Goal: Complete application form

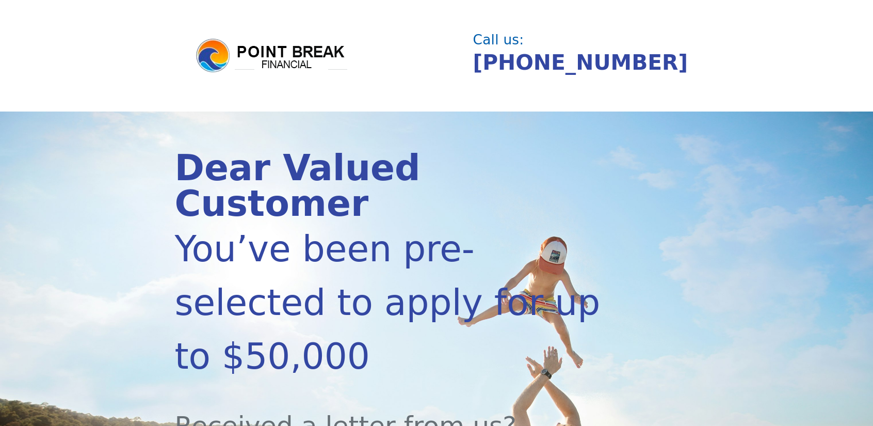
scroll to position [155, 0]
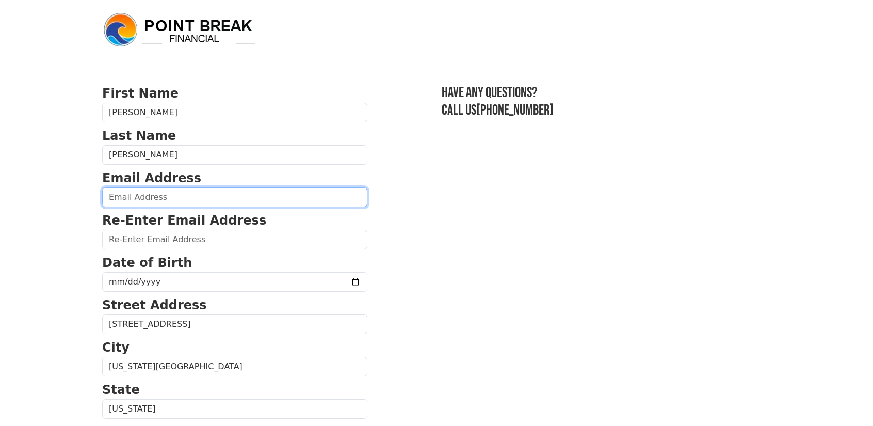
click at [201, 199] on input "email" at bounding box center [234, 197] width 265 height 20
type input "[EMAIL_ADDRESS][DOMAIN_NAME]"
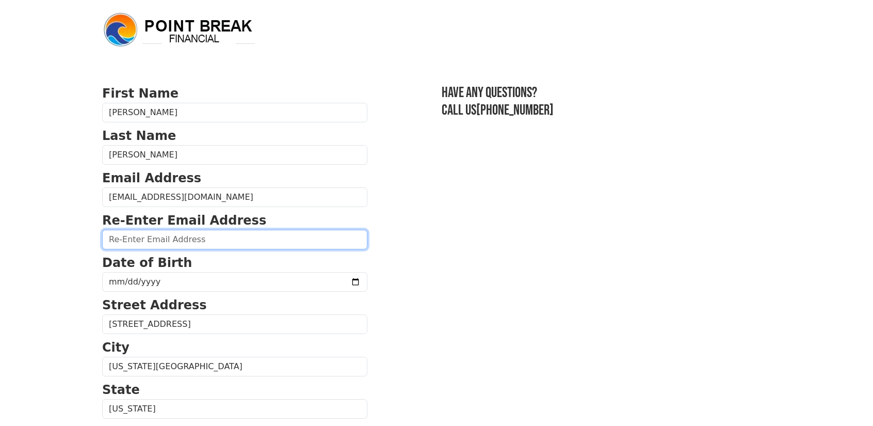
click at [189, 246] on input "email" at bounding box center [234, 240] width 265 height 20
type input "[EMAIL_ADDRESS][DOMAIN_NAME]"
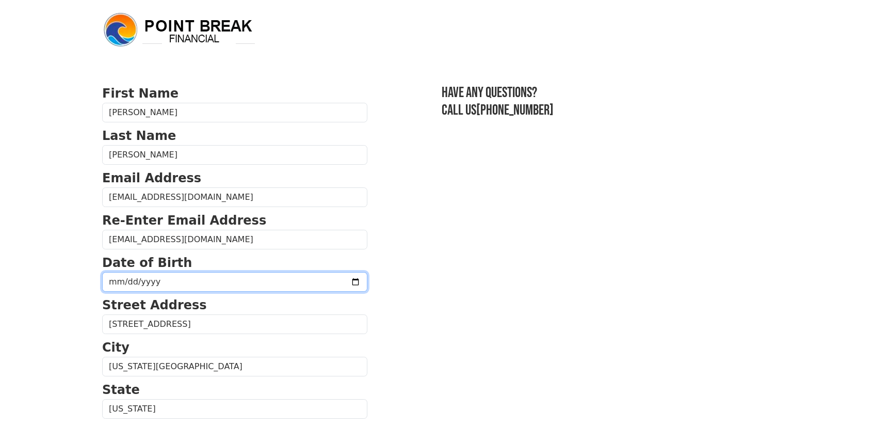
click at [182, 287] on input "date" at bounding box center [234, 282] width 265 height 20
type input "[DATE]"
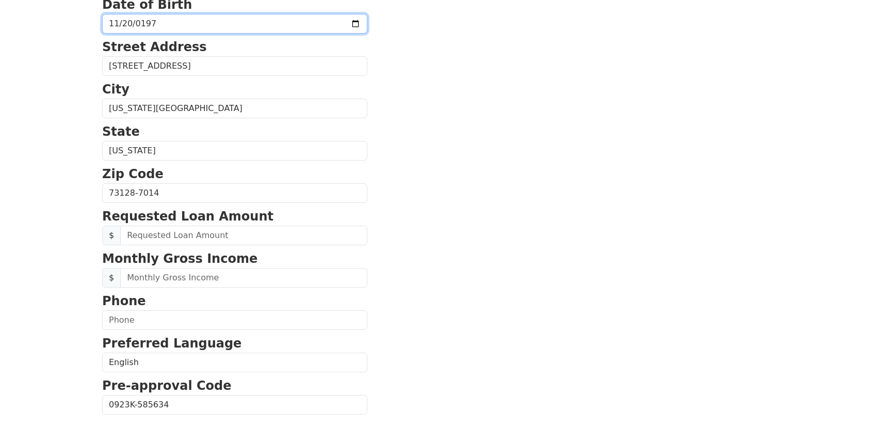
scroll to position [310, 0]
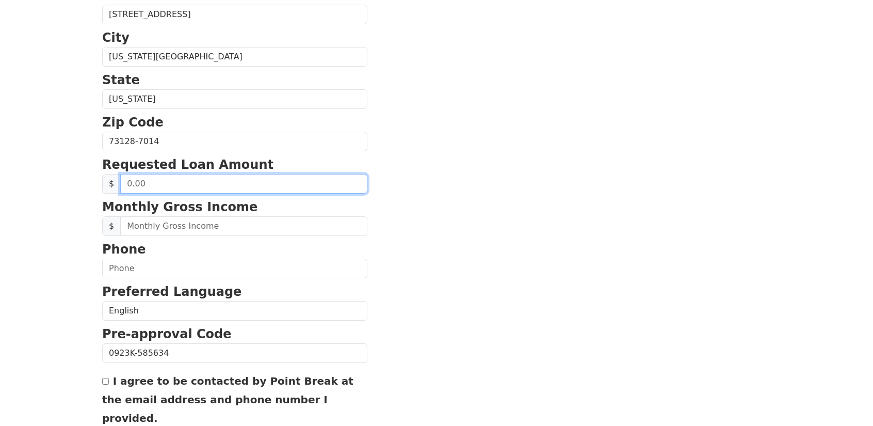
click at [153, 181] on input "text" at bounding box center [243, 184] width 247 height 20
type input "15,000.00"
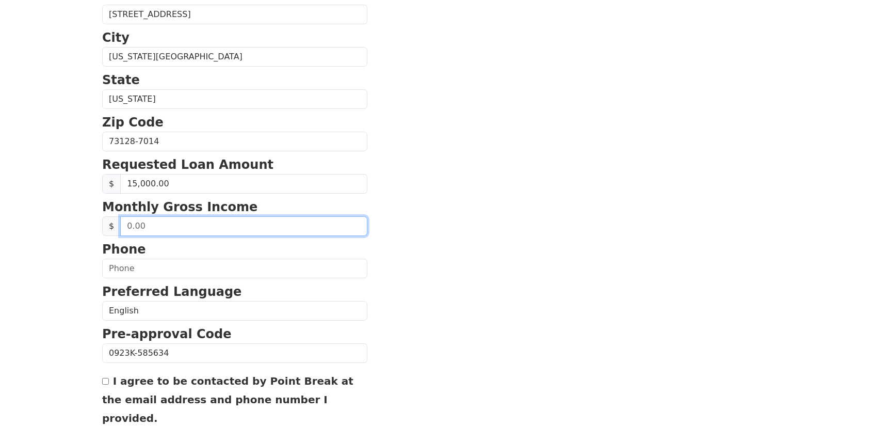
click at [155, 223] on input "text" at bounding box center [243, 226] width 247 height 20
click at [135, 222] on input "text" at bounding box center [243, 226] width 247 height 20
type input "9,708.33"
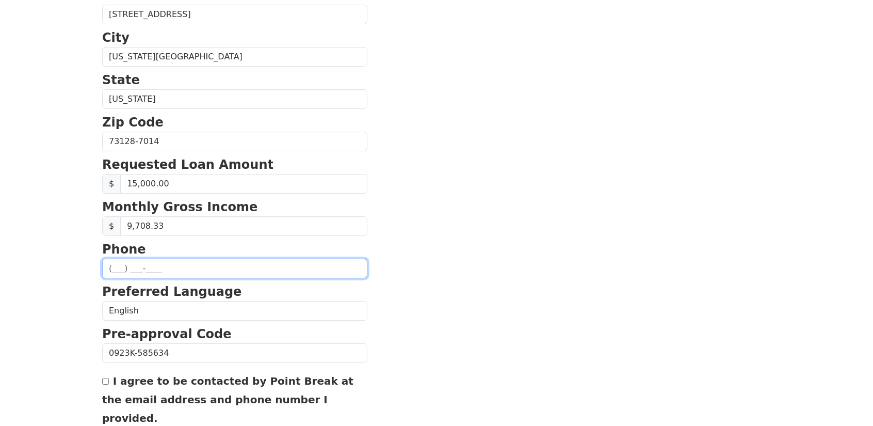
drag, startPoint x: 114, startPoint y: 261, endPoint x: 139, endPoint y: 270, distance: 27.1
click at [114, 261] on input "text" at bounding box center [234, 268] width 265 height 20
type input "[PHONE_NUMBER]"
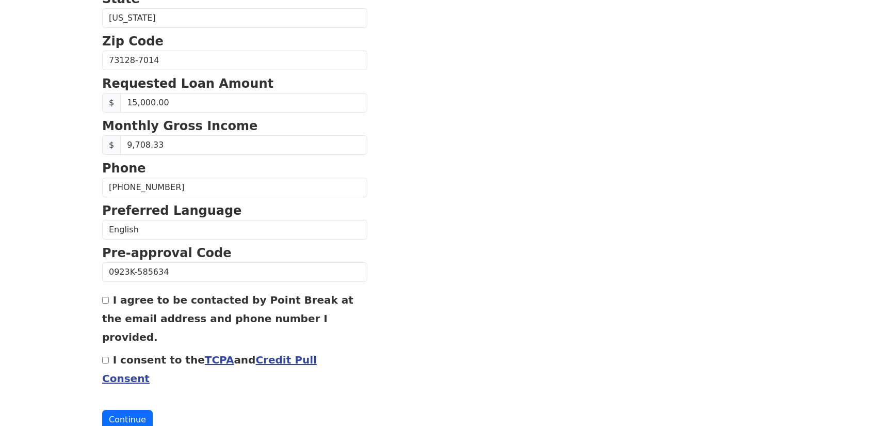
drag, startPoint x: 104, startPoint y: 295, endPoint x: 112, endPoint y: 299, distance: 9.7
click at [104, 297] on input "I agree to be contacted by Point Break at the email address and phone number I …" at bounding box center [105, 300] width 7 height 7
checkbox input "true"
click at [104, 356] on input "I consent to the TCPA and Credit Pull Consent" at bounding box center [105, 359] width 7 height 7
checkbox input "true"
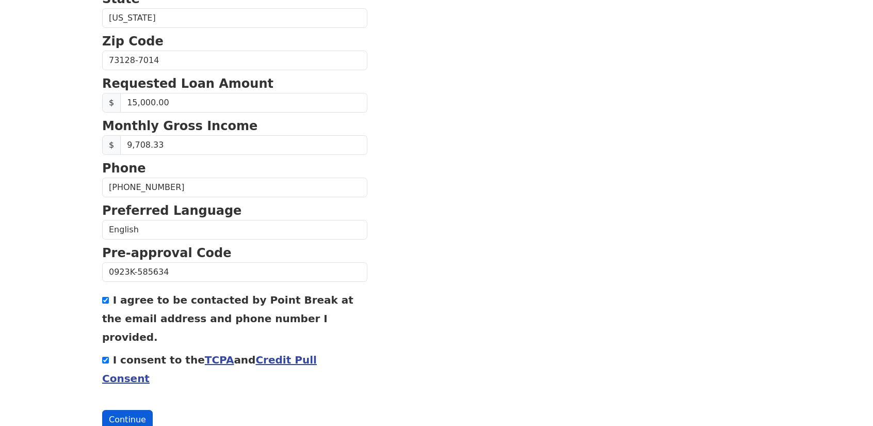
click at [126, 410] on button "Continue" at bounding box center [127, 420] width 51 height 20
